Goal: Navigation & Orientation: Find specific page/section

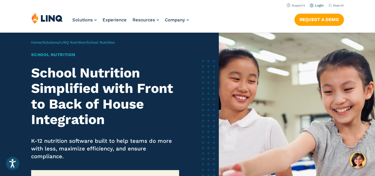
click at [320, 5] on link "Login" at bounding box center [317, 6] width 14 height 4
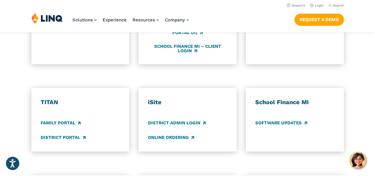
scroll to position [407, 0]
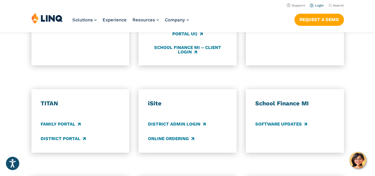
click at [317, 5] on link "Login" at bounding box center [317, 6] width 14 height 4
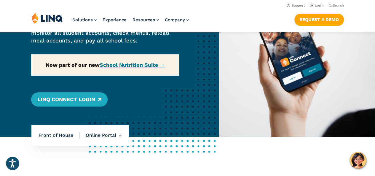
scroll to position [73, 0]
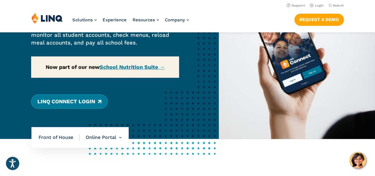
click at [78, 102] on link "LINQ Connect Login" at bounding box center [69, 101] width 76 height 14
